Goal: Task Accomplishment & Management: Use online tool/utility

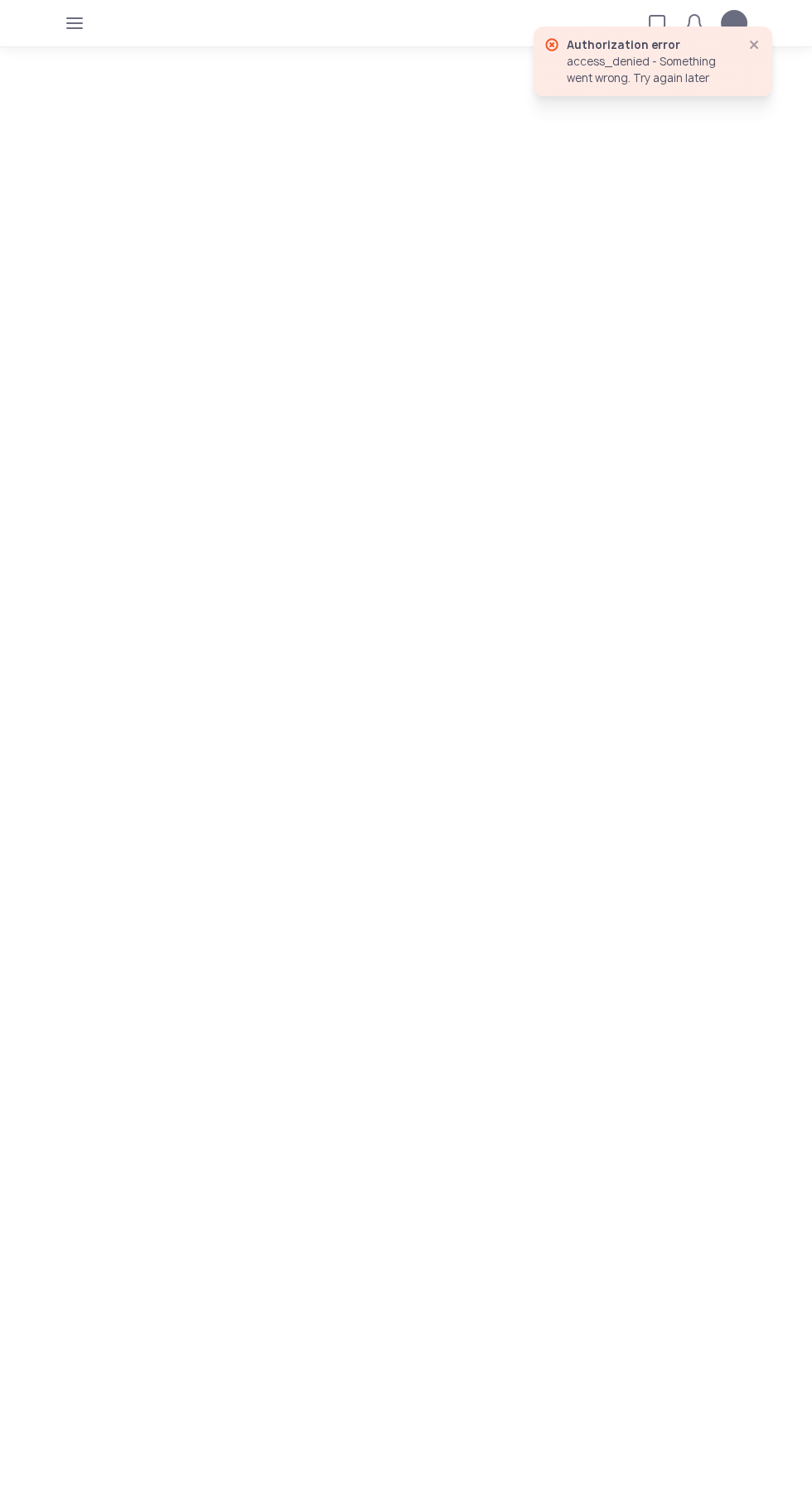
click at [74, 24] on icon "button" at bounding box center [74, 23] width 13 height 13
click at [753, 45] on div "Loan calculator Loan applications FAQs Refund" at bounding box center [406, 23] width 716 height 46
click at [80, 20] on icon "button" at bounding box center [74, 23] width 13 height 13
